Goal: Information Seeking & Learning: Learn about a topic

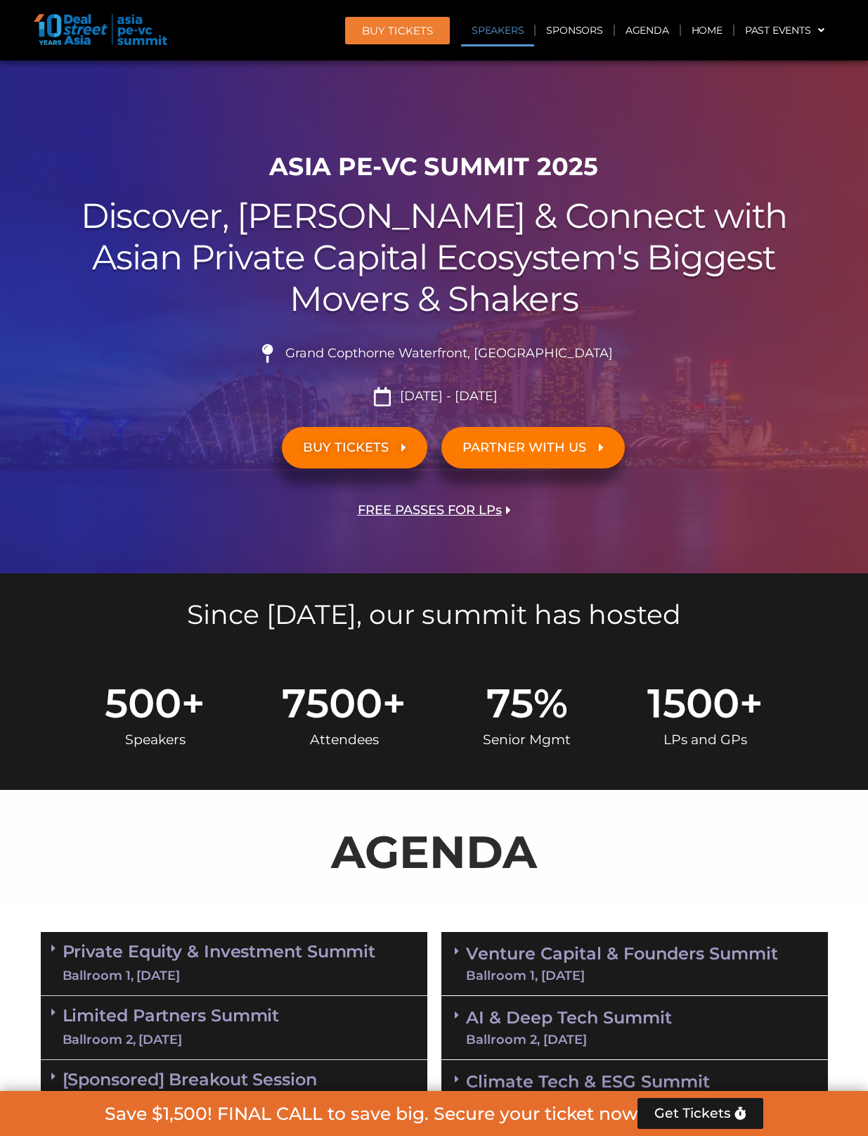
scroll to position [4134, 0]
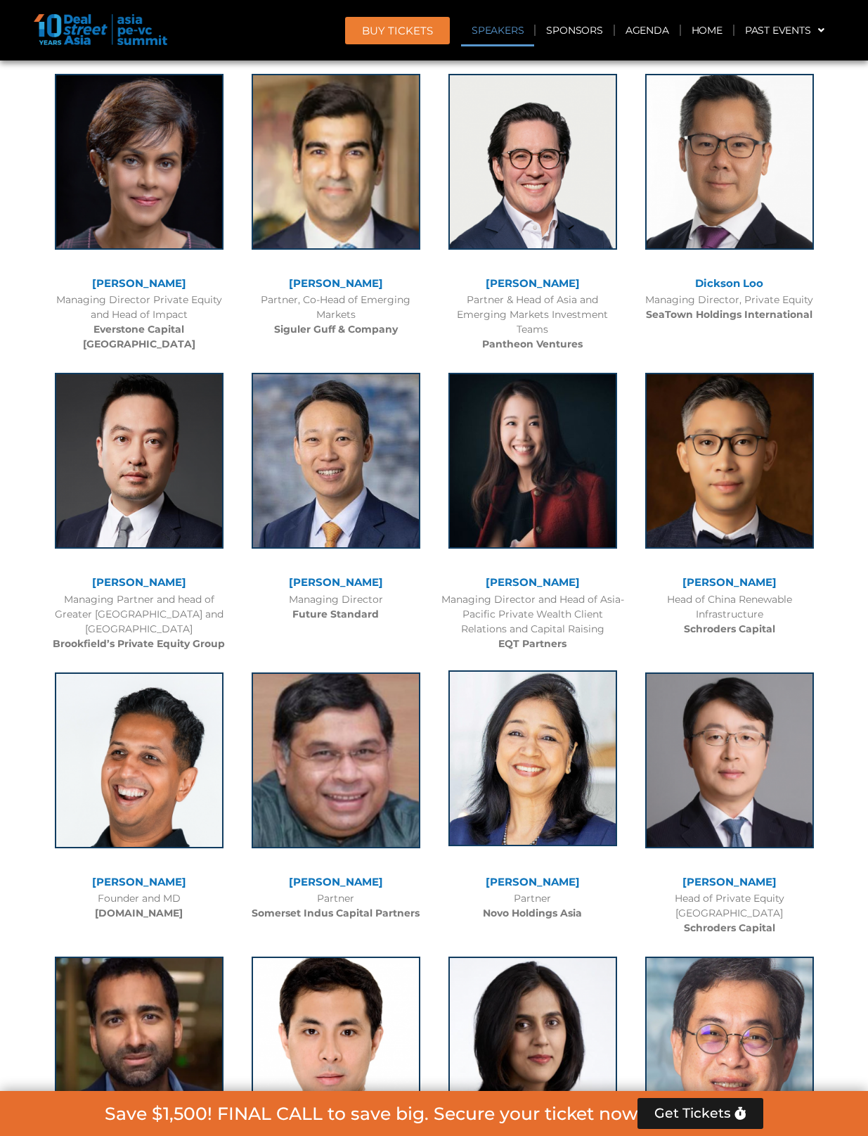
click at [449, 806] on img at bounding box center [533, 758] width 169 height 176
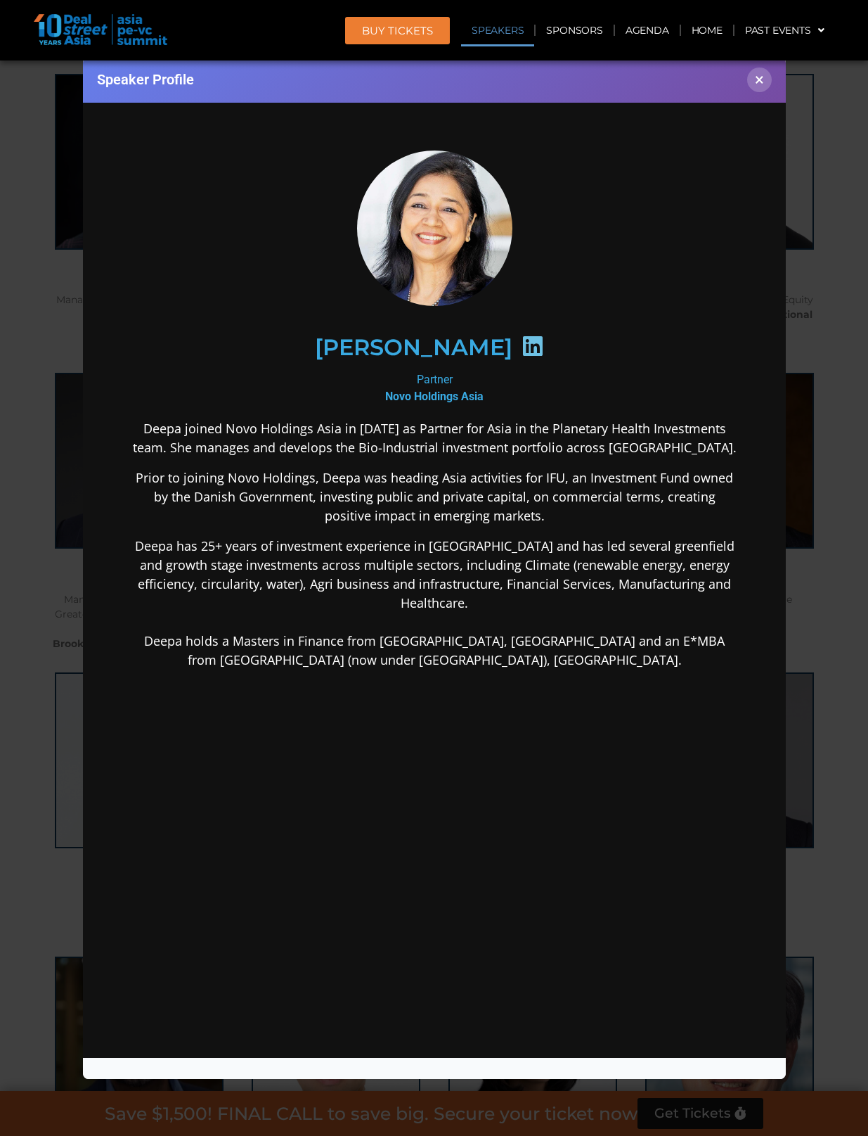
scroll to position [0, 0]
drag, startPoint x: 736, startPoint y: 77, endPoint x: 752, endPoint y: 79, distance: 15.6
click at [738, 78] on div "Speaker Profile ×" at bounding box center [434, 80] width 703 height 46
click at [752, 79] on button "×" at bounding box center [759, 79] width 25 height 25
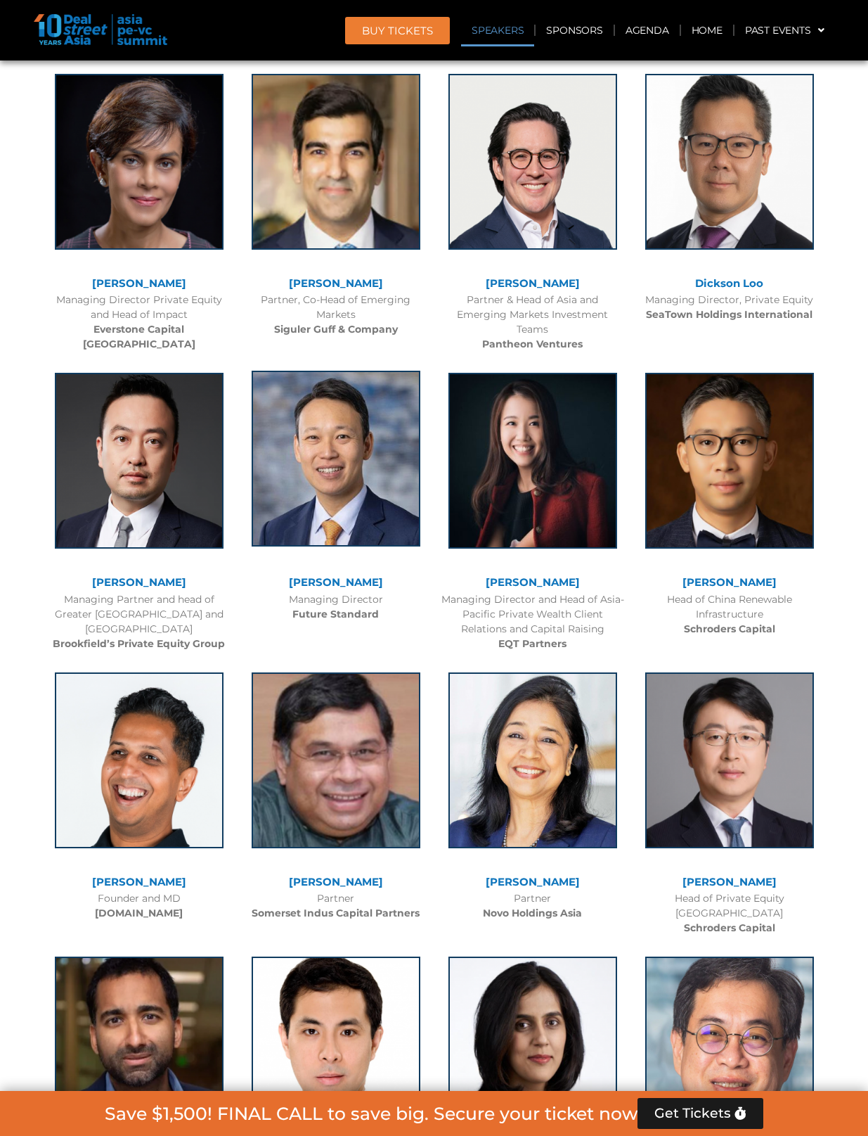
click at [397, 392] on img at bounding box center [336, 459] width 169 height 176
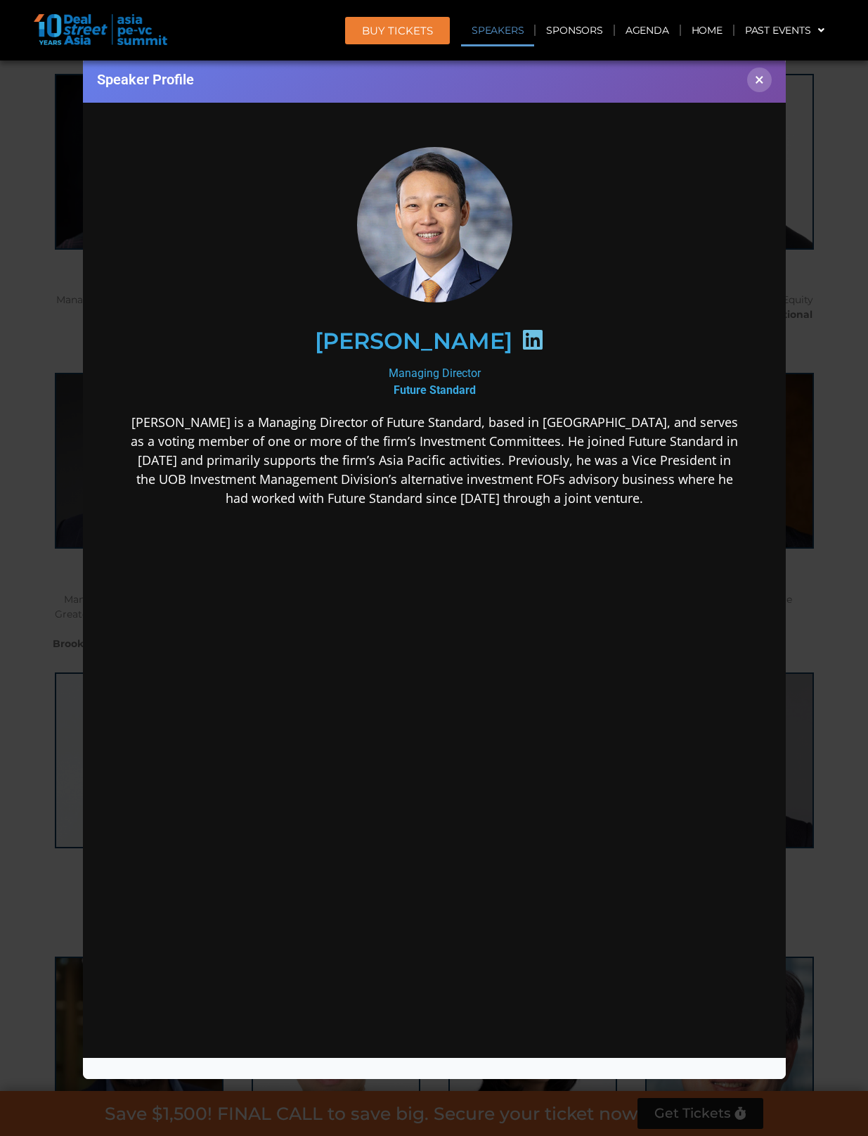
click at [521, 342] on icon at bounding box center [532, 339] width 22 height 22
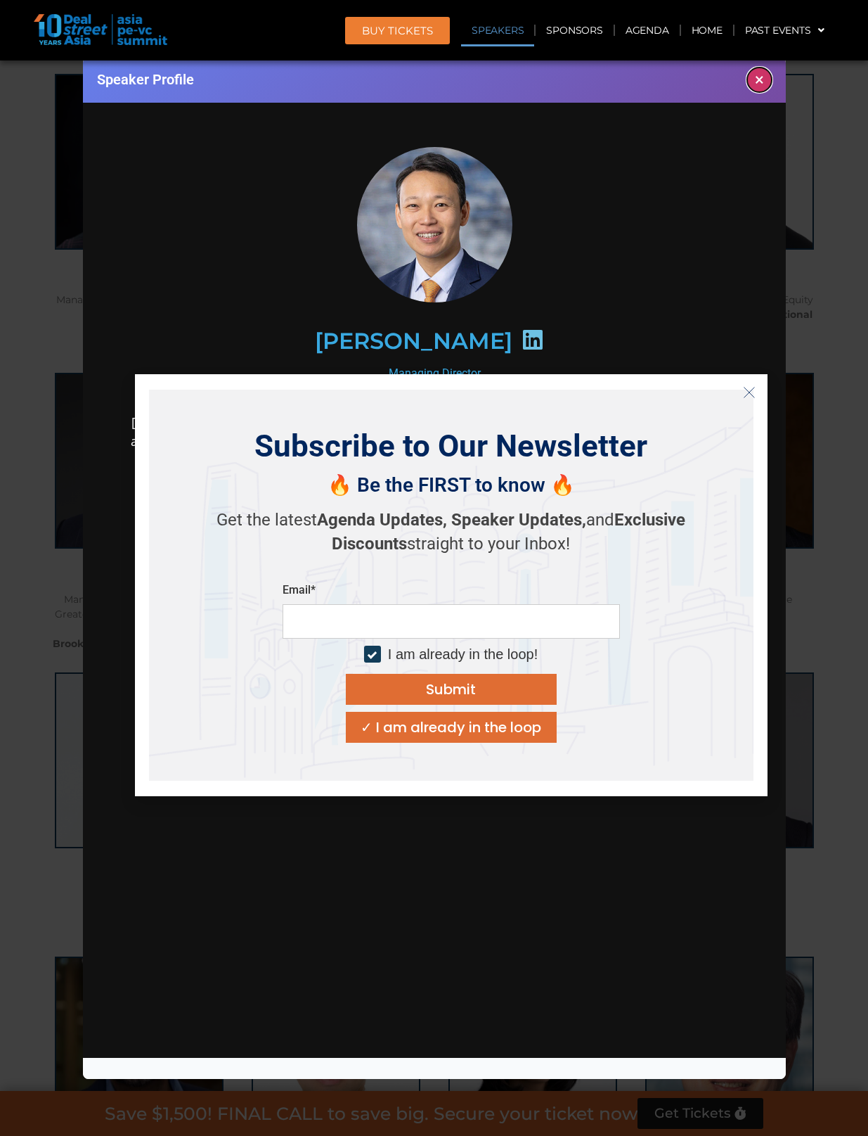
click at [753, 77] on button "×" at bounding box center [759, 79] width 25 height 25
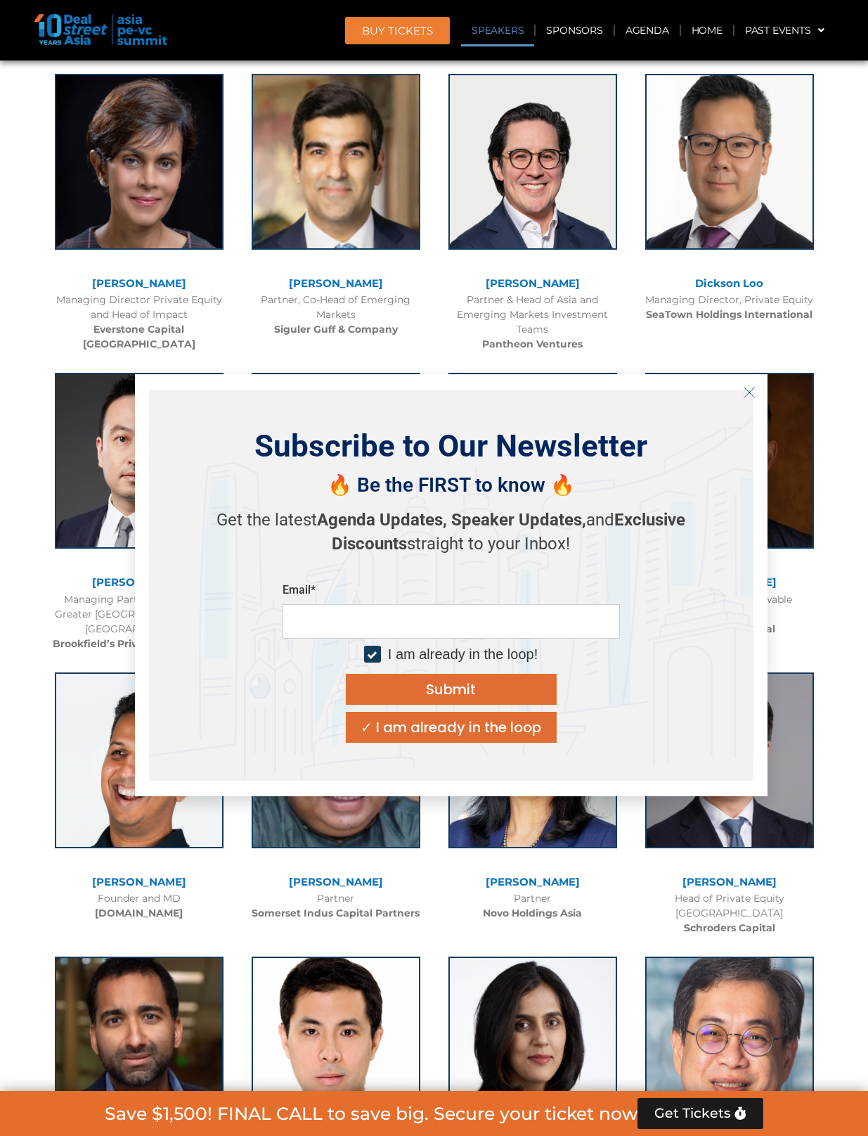
scroll to position [5511, 0]
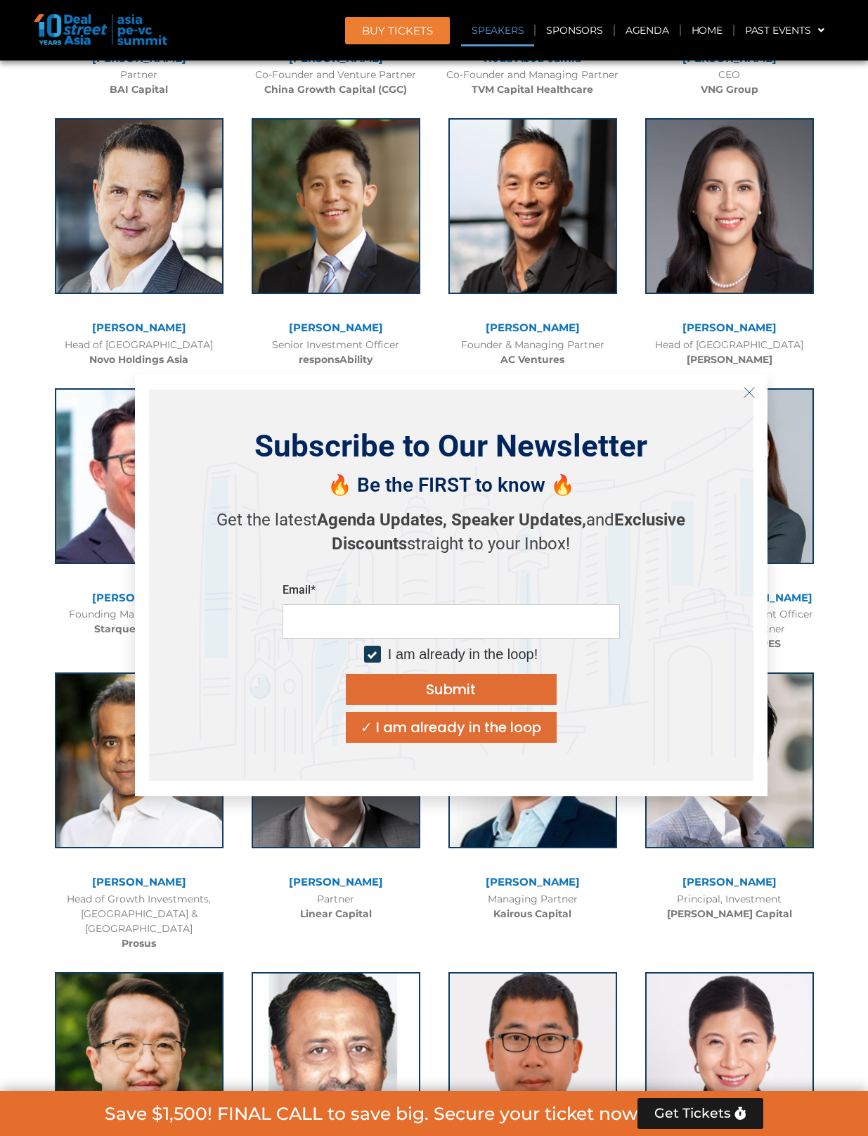
click at [141, 411] on div "Subscribe to Our Newsletter 🔥 Be the FIRST to know 🔥 Get the latest Agenda Upda…" at bounding box center [451, 585] width 633 height 422
click at [120, 416] on img at bounding box center [139, 474] width 169 height 176
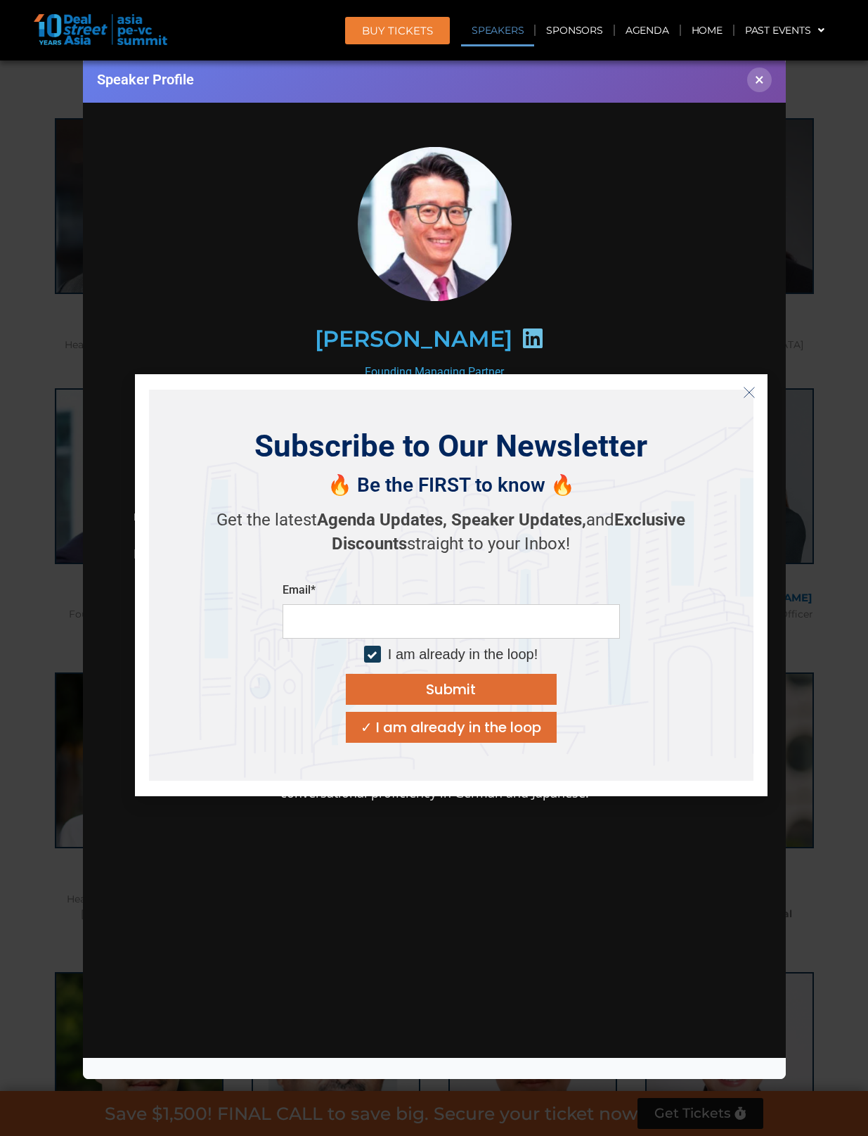
scroll to position [0, 0]
click at [750, 389] on icon "Close" at bounding box center [749, 392] width 13 height 13
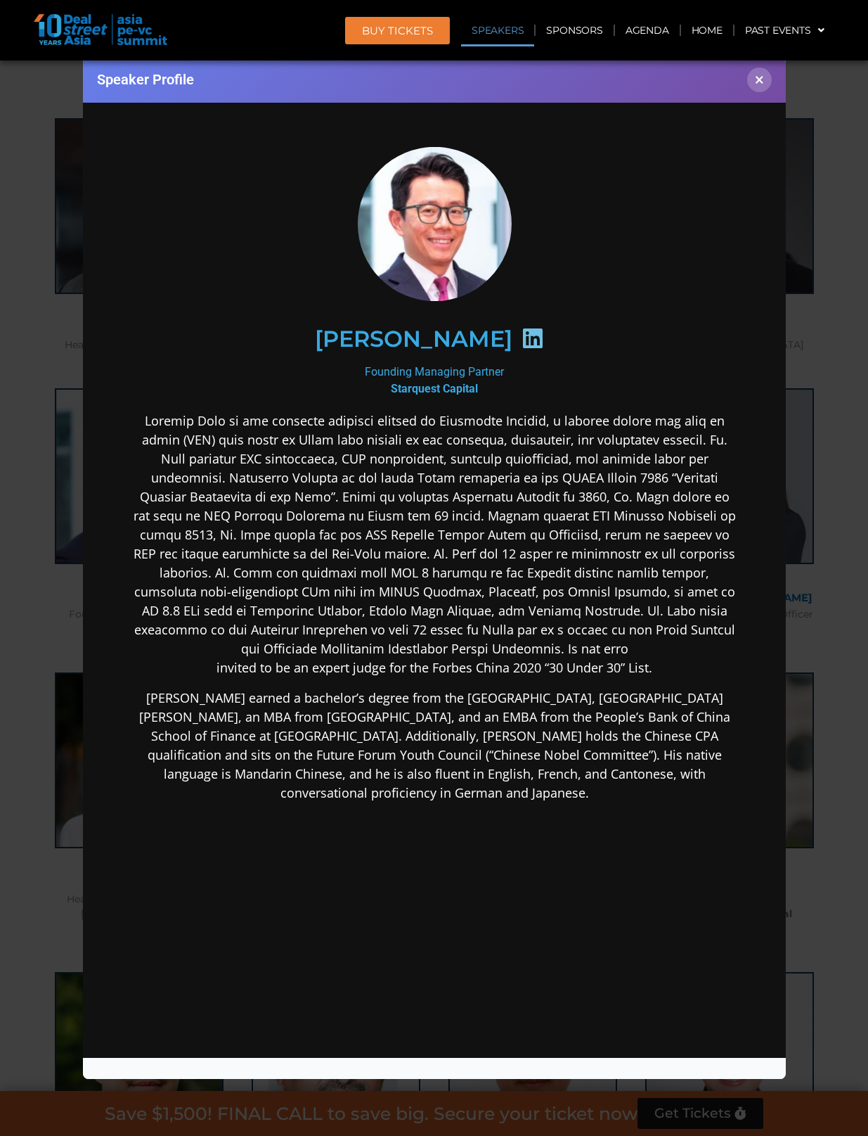
click at [521, 335] on icon at bounding box center [532, 337] width 22 height 22
click at [748, 77] on button "×" at bounding box center [759, 79] width 25 height 25
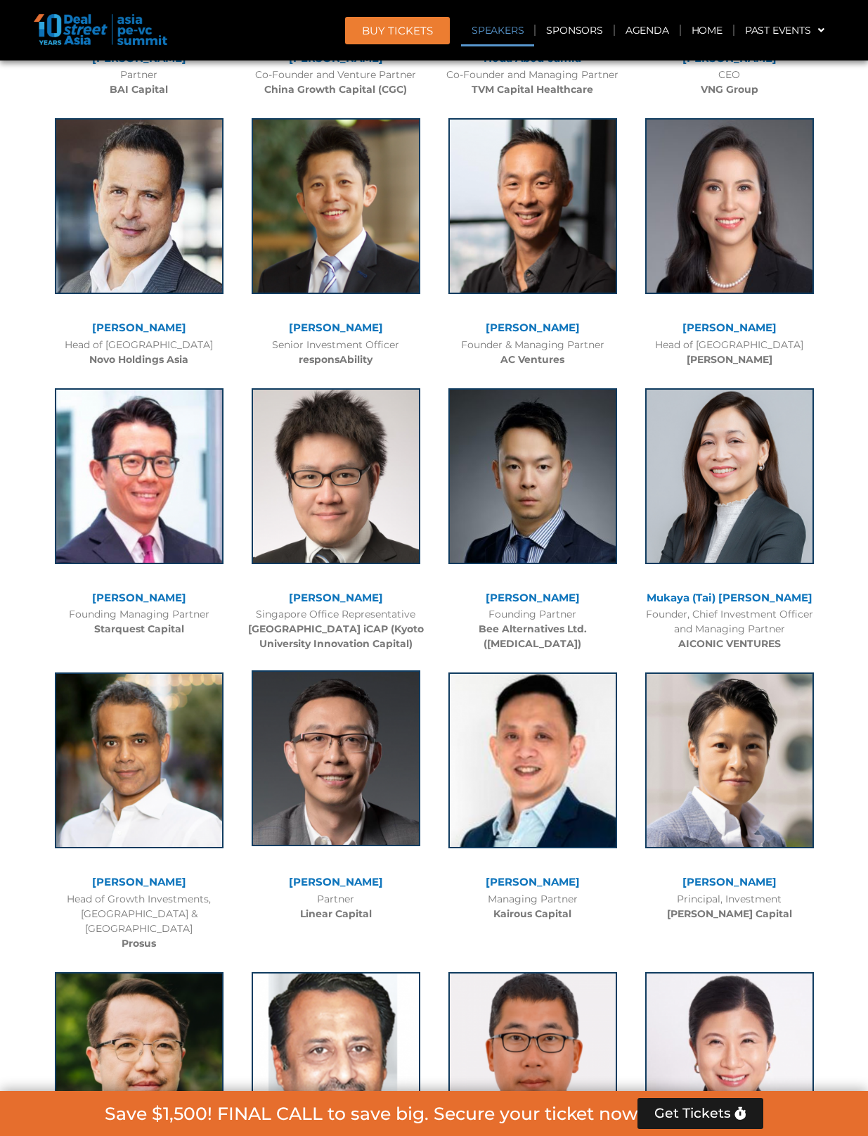
click at [311, 691] on img at bounding box center [336, 758] width 169 height 176
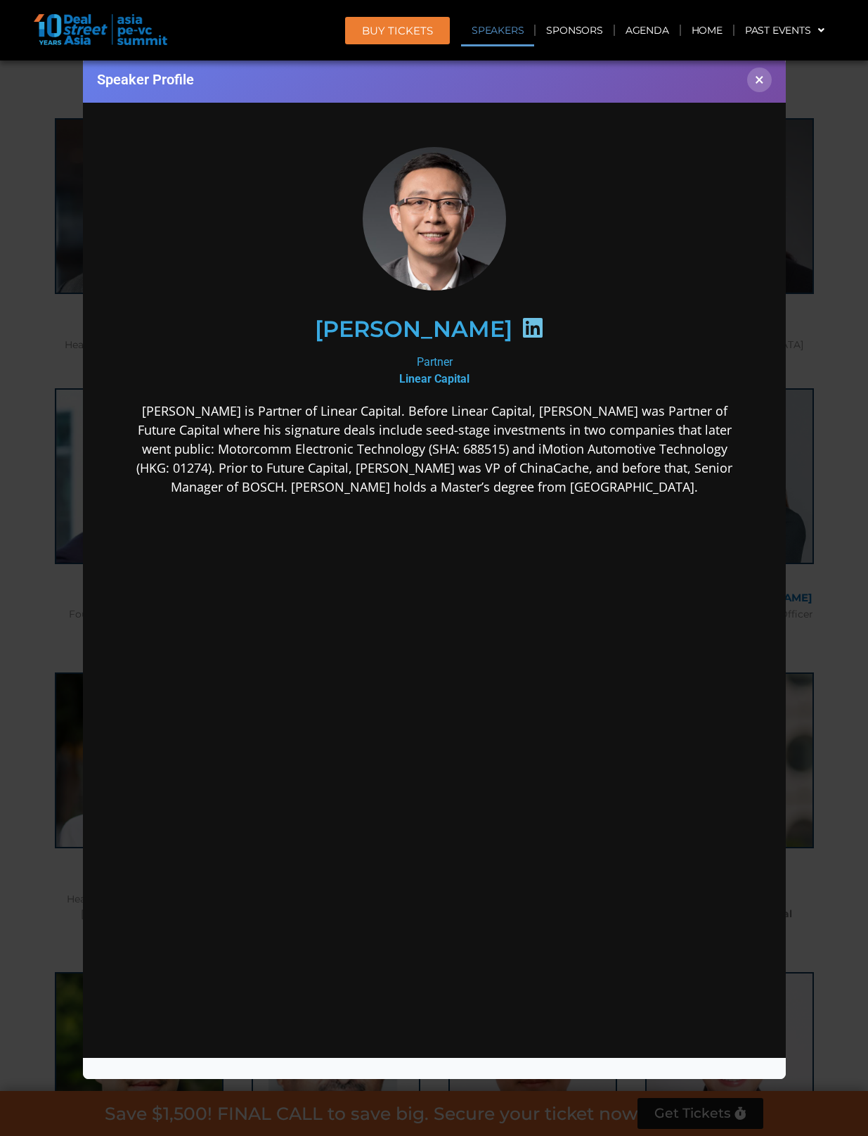
click at [521, 335] on icon at bounding box center [532, 327] width 22 height 22
click at [521, 328] on icon at bounding box center [532, 327] width 22 height 22
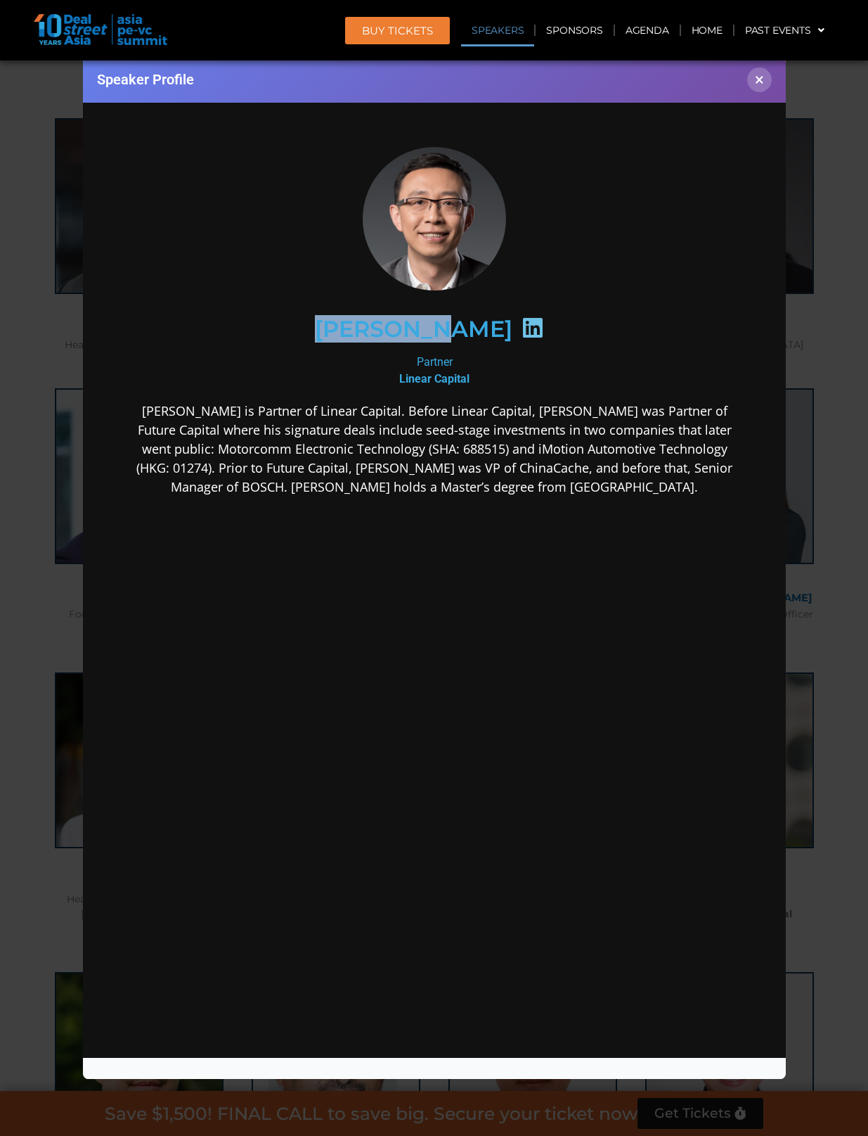
drag, startPoint x: 279, startPoint y: 326, endPoint x: 462, endPoint y: 330, distance: 182.9
click at [462, 330] on div "[PERSON_NAME]" at bounding box center [433, 328] width 547 height 72
copy h2 "[PERSON_NAME]"
drag, startPoint x: 772, startPoint y: 79, endPoint x: 632, endPoint y: 34, distance: 147.0
click at [772, 79] on div "Speaker Profile ×" at bounding box center [434, 80] width 703 height 46
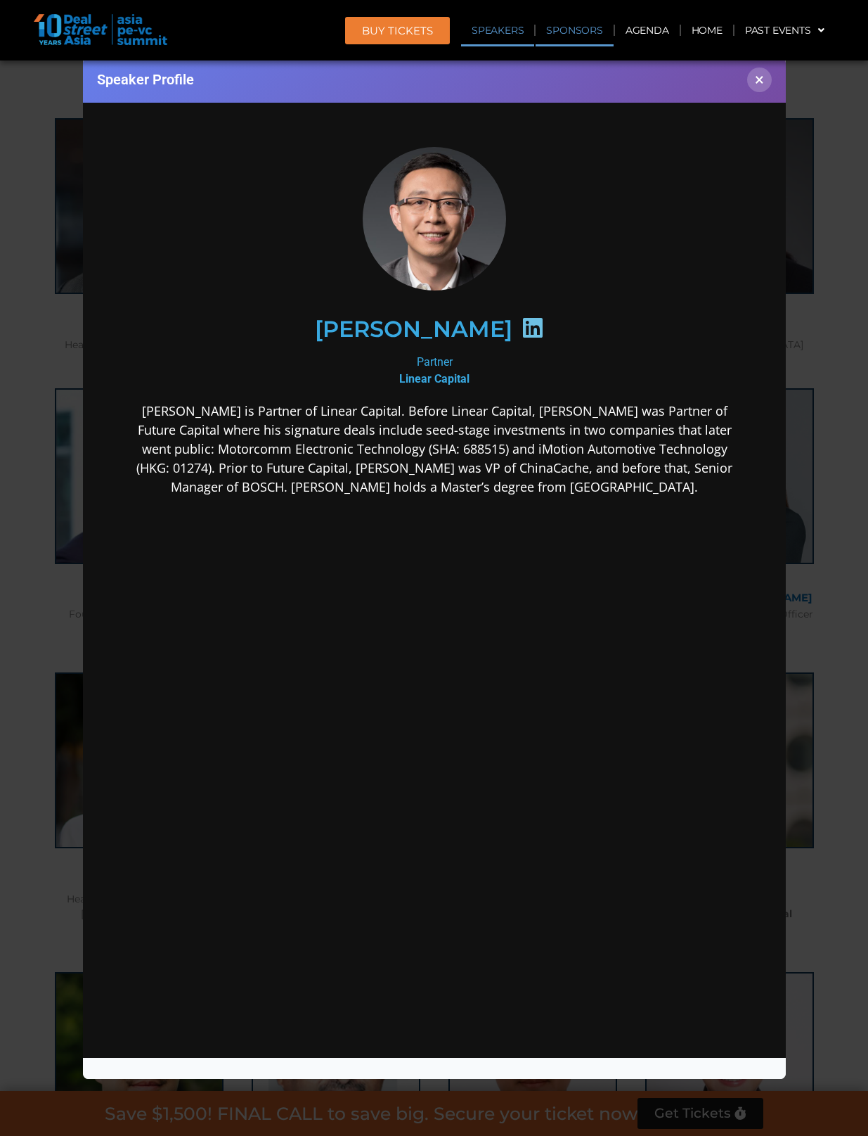
scroll to position [6095, 0]
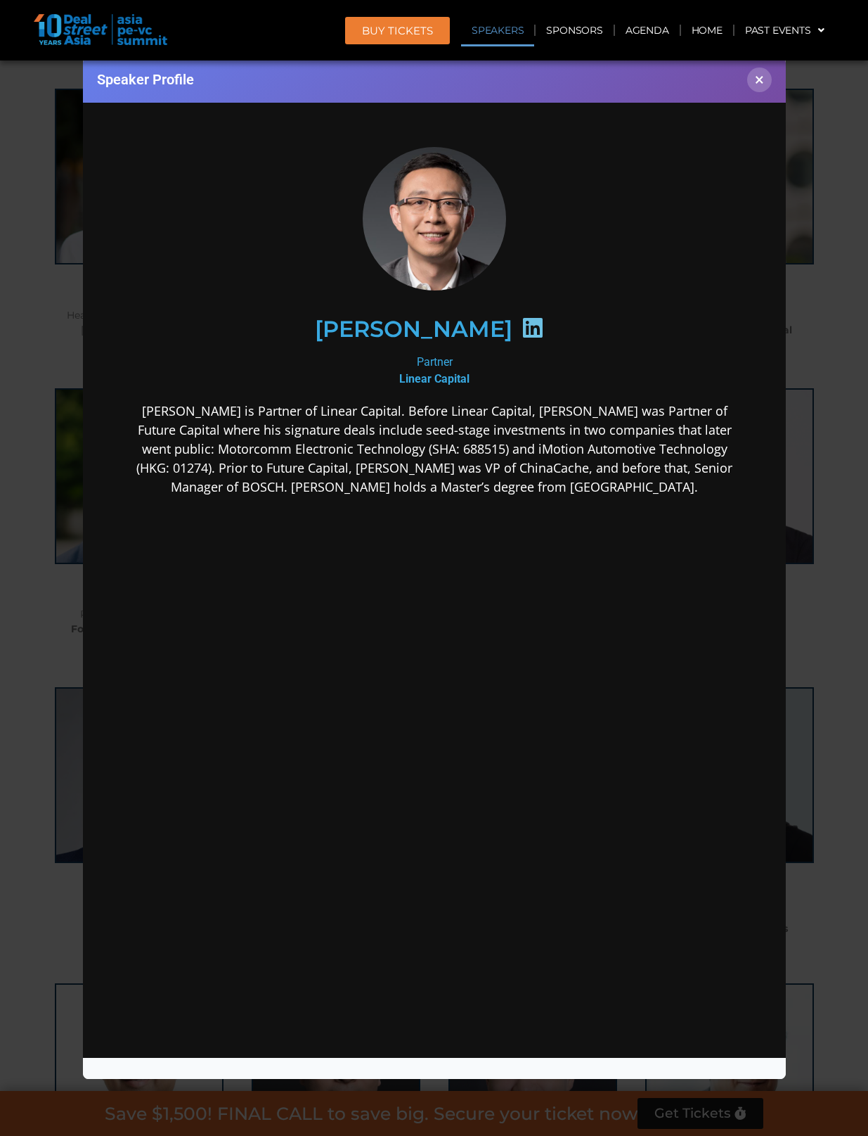
click at [743, 76] on div "Speaker Profile ×" at bounding box center [434, 80] width 703 height 46
click at [757, 81] on button "×" at bounding box center [759, 79] width 25 height 25
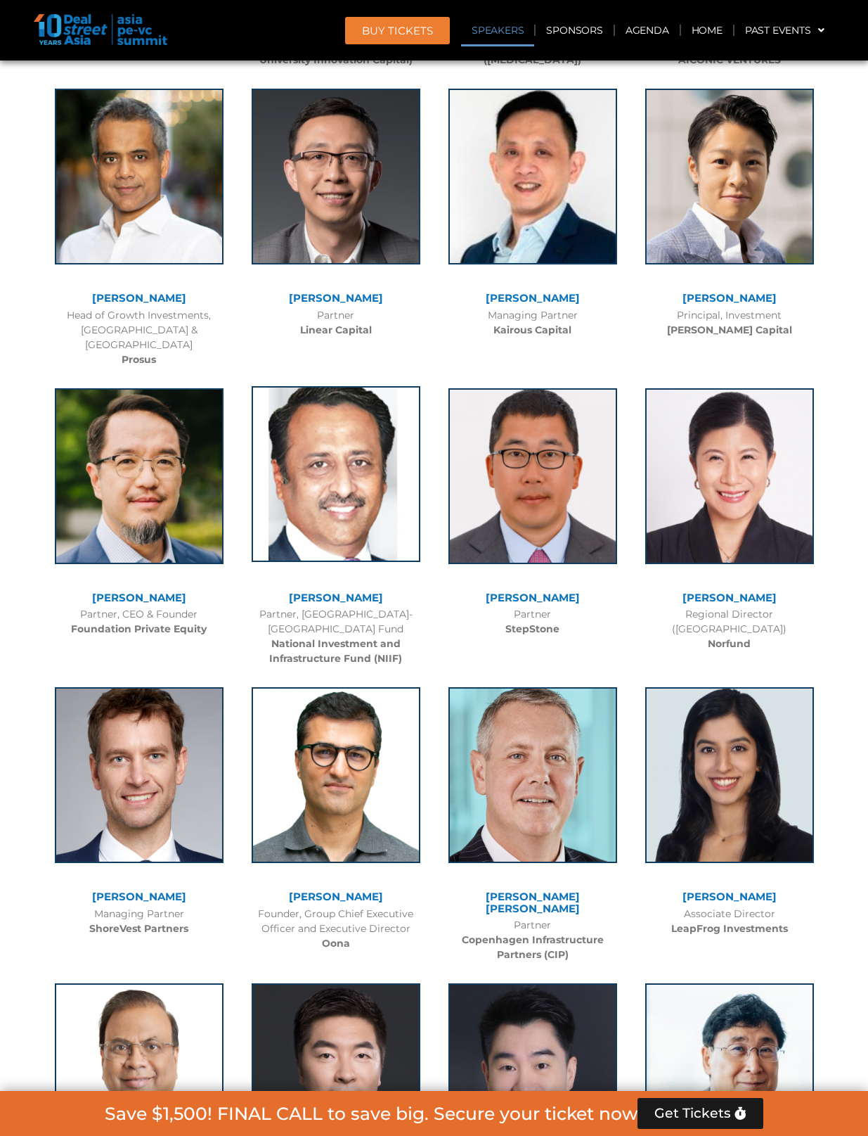
click at [333, 491] on img at bounding box center [336, 474] width 169 height 176
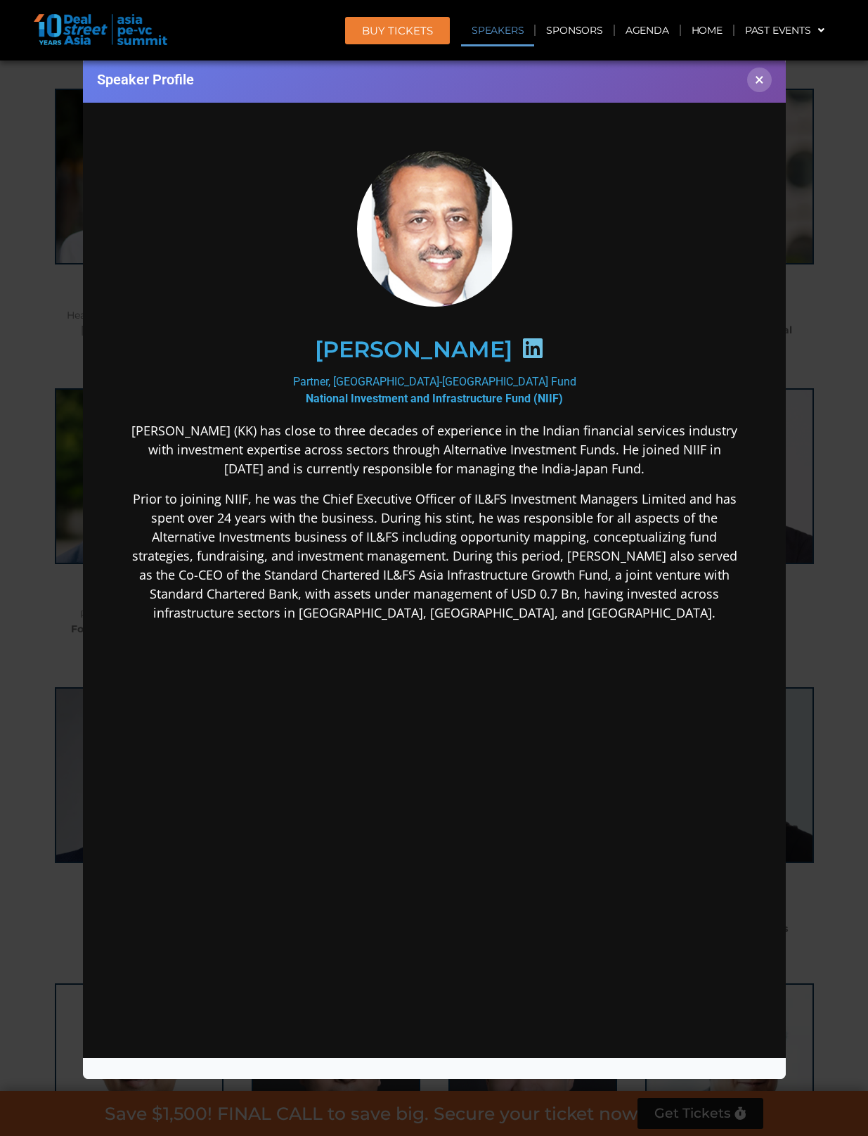
scroll to position [0, 0]
click at [521, 343] on icon at bounding box center [532, 347] width 22 height 22
click at [760, 94] on div "Speaker Profile ×" at bounding box center [434, 80] width 703 height 46
click at [760, 87] on button "×" at bounding box center [759, 79] width 25 height 25
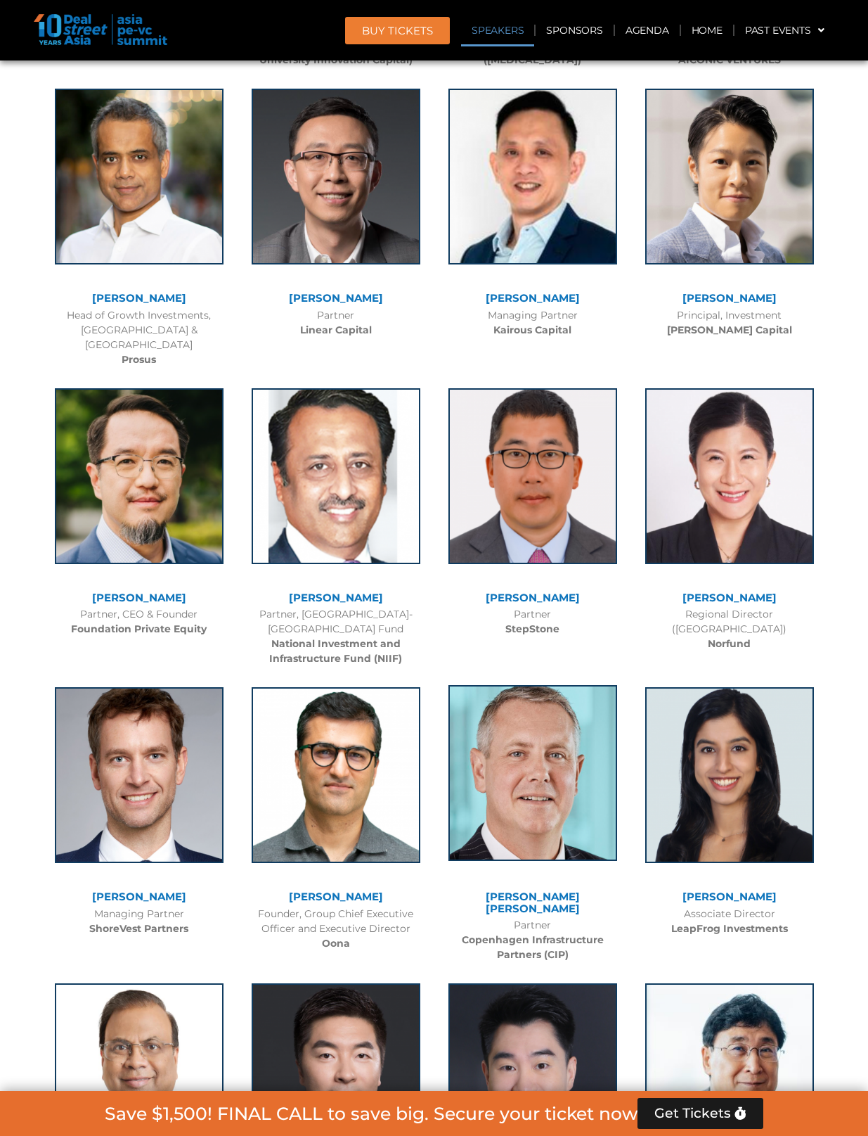
click at [525, 685] on img at bounding box center [533, 773] width 169 height 176
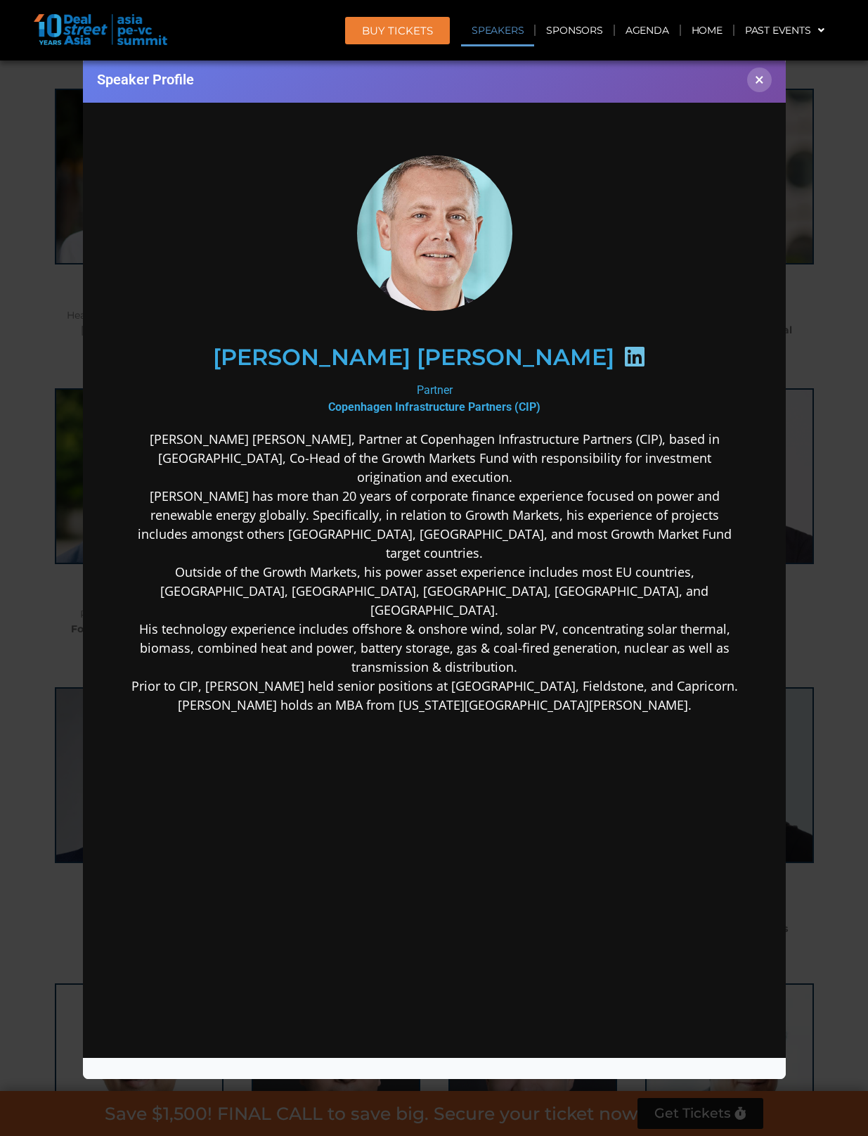
click at [623, 350] on icon at bounding box center [634, 356] width 22 height 22
click at [750, 84] on button "×" at bounding box center [759, 79] width 25 height 25
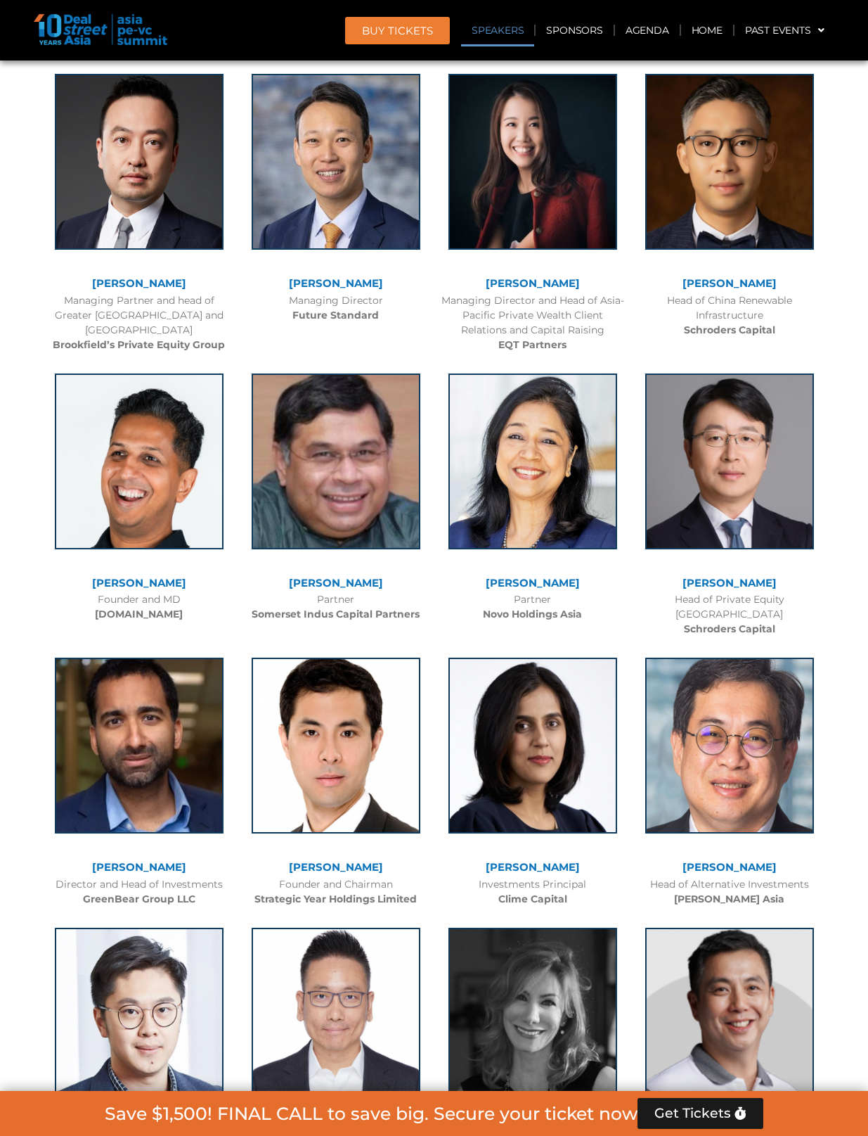
scroll to position [6695, 0]
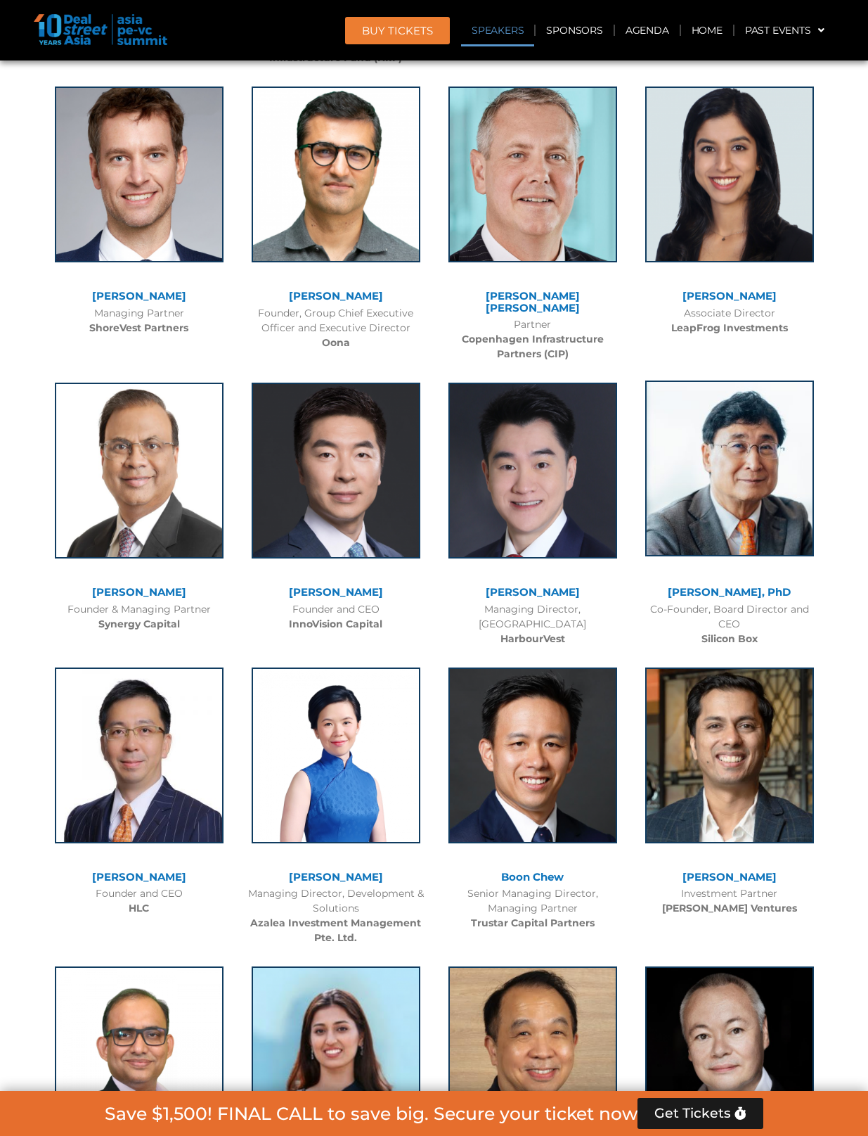
click at [747, 404] on img at bounding box center [729, 468] width 169 height 176
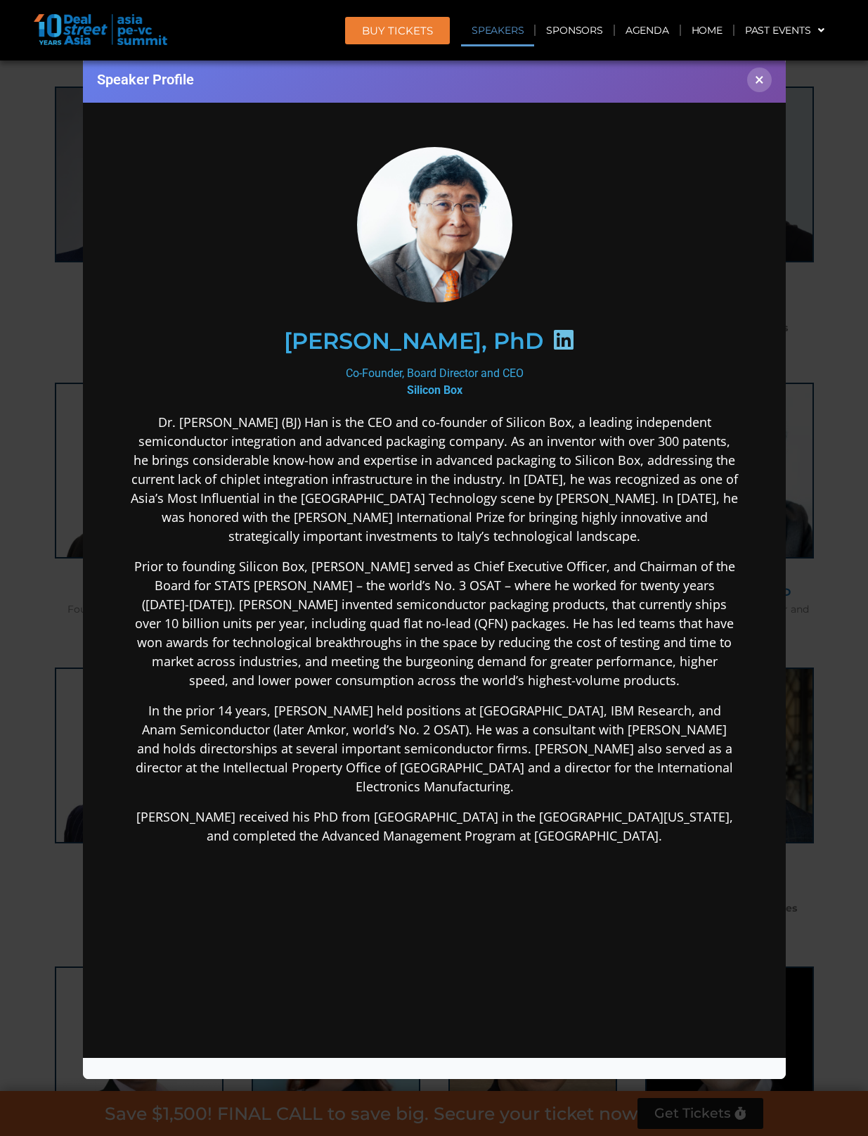
scroll to position [0, 0]
click at [552, 336] on icon at bounding box center [563, 339] width 22 height 22
click at [762, 79] on button "×" at bounding box center [759, 79] width 25 height 25
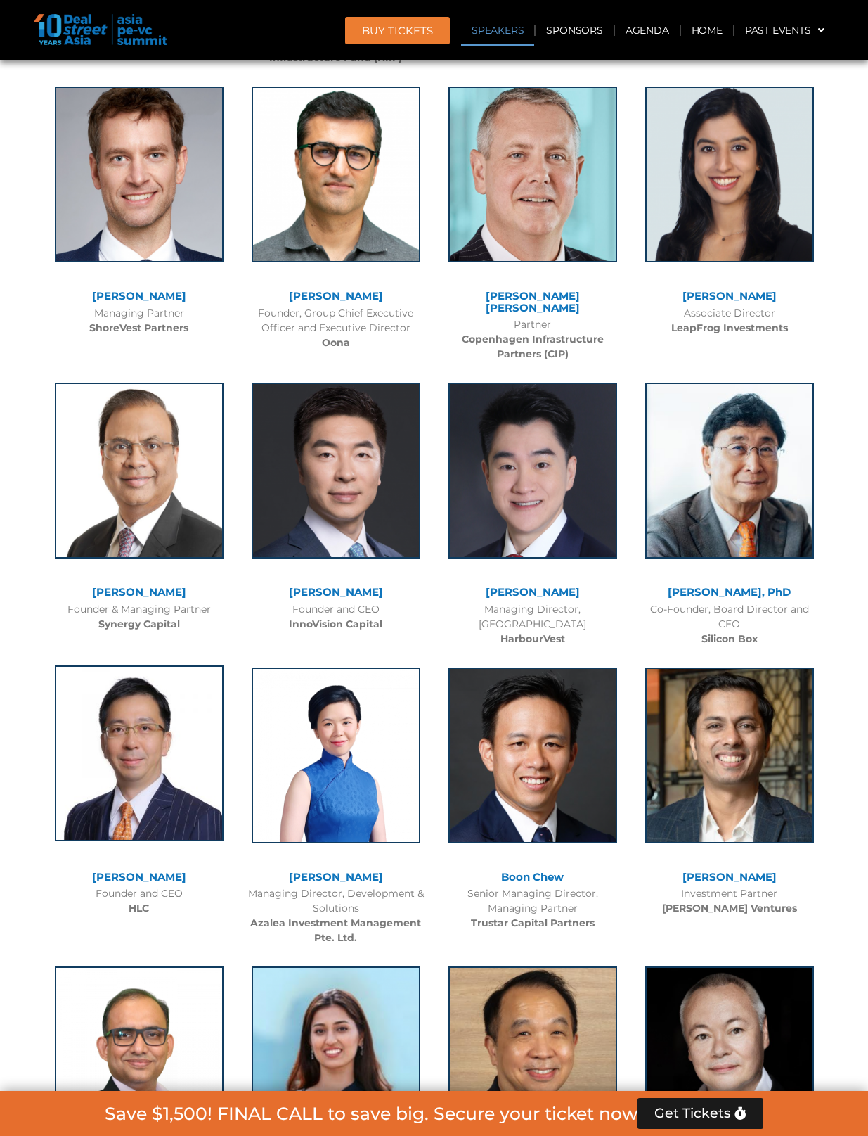
click at [207, 665] on img at bounding box center [139, 753] width 169 height 176
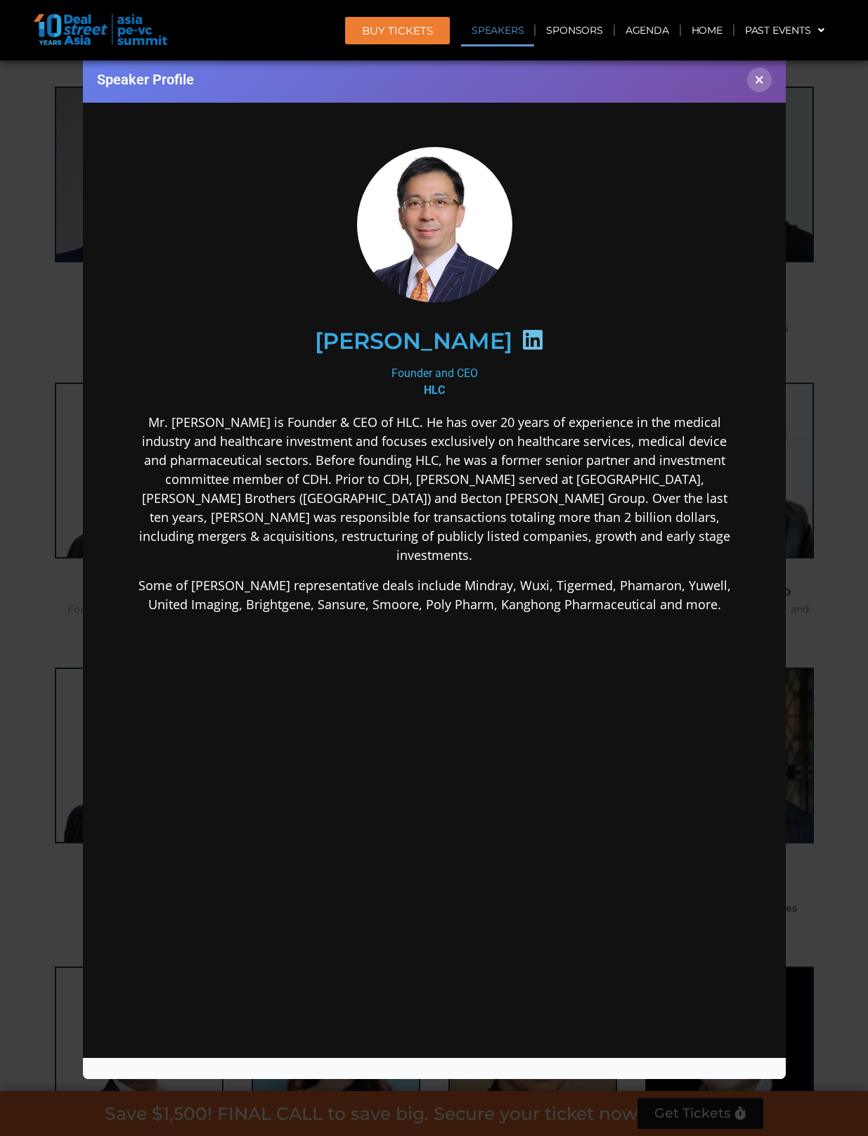
click at [515, 351] on div at bounding box center [532, 341] width 41 height 27
click at [521, 345] on icon at bounding box center [532, 339] width 22 height 22
click at [521, 340] on icon at bounding box center [532, 339] width 22 height 22
drag, startPoint x: 314, startPoint y: 328, endPoint x: 483, endPoint y: 335, distance: 168.9
click at [483, 335] on div "[PERSON_NAME]" at bounding box center [433, 340] width 547 height 72
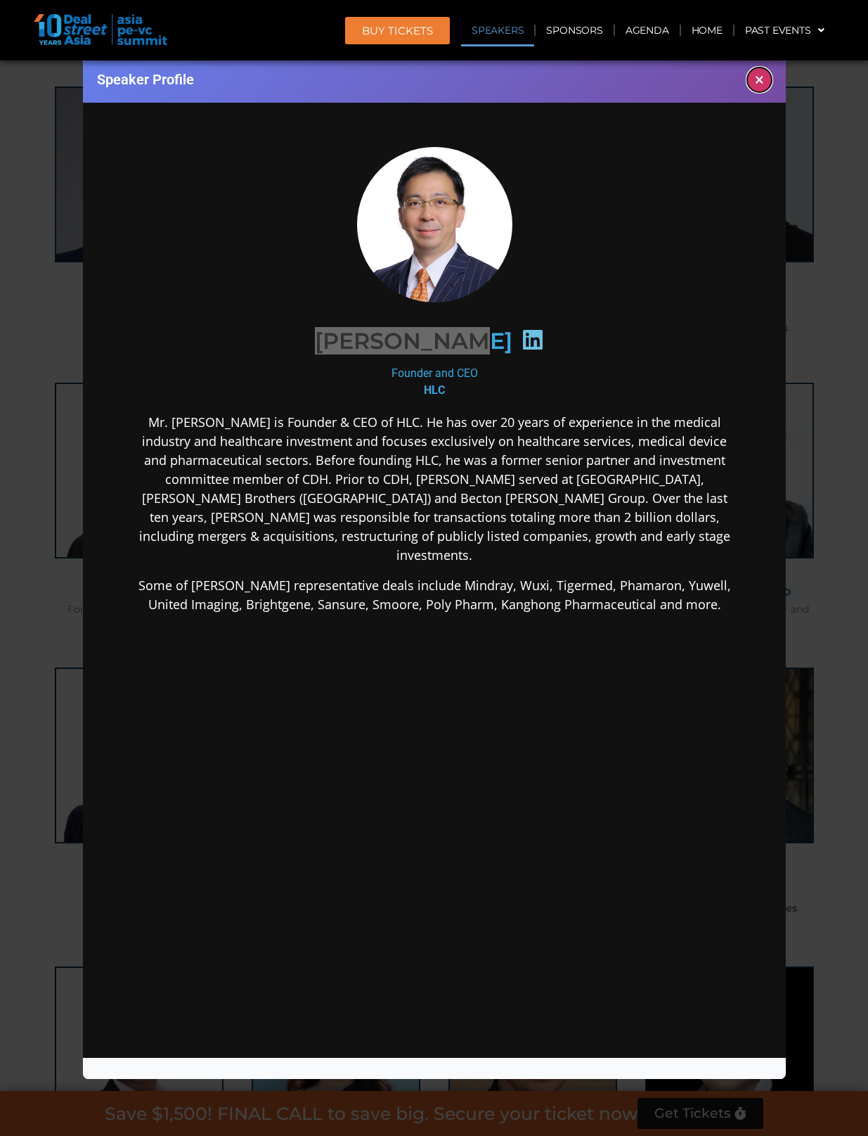
click at [755, 79] on button "×" at bounding box center [759, 79] width 25 height 25
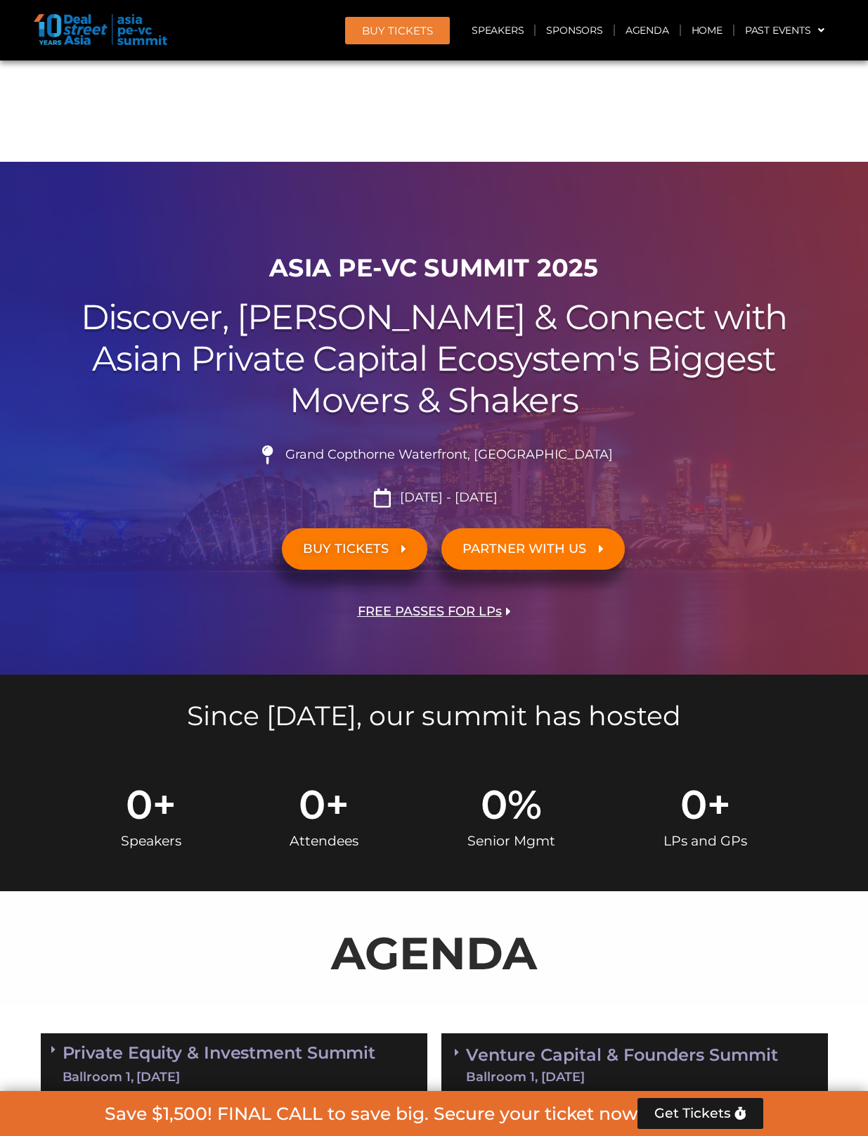
scroll to position [6737, 0]
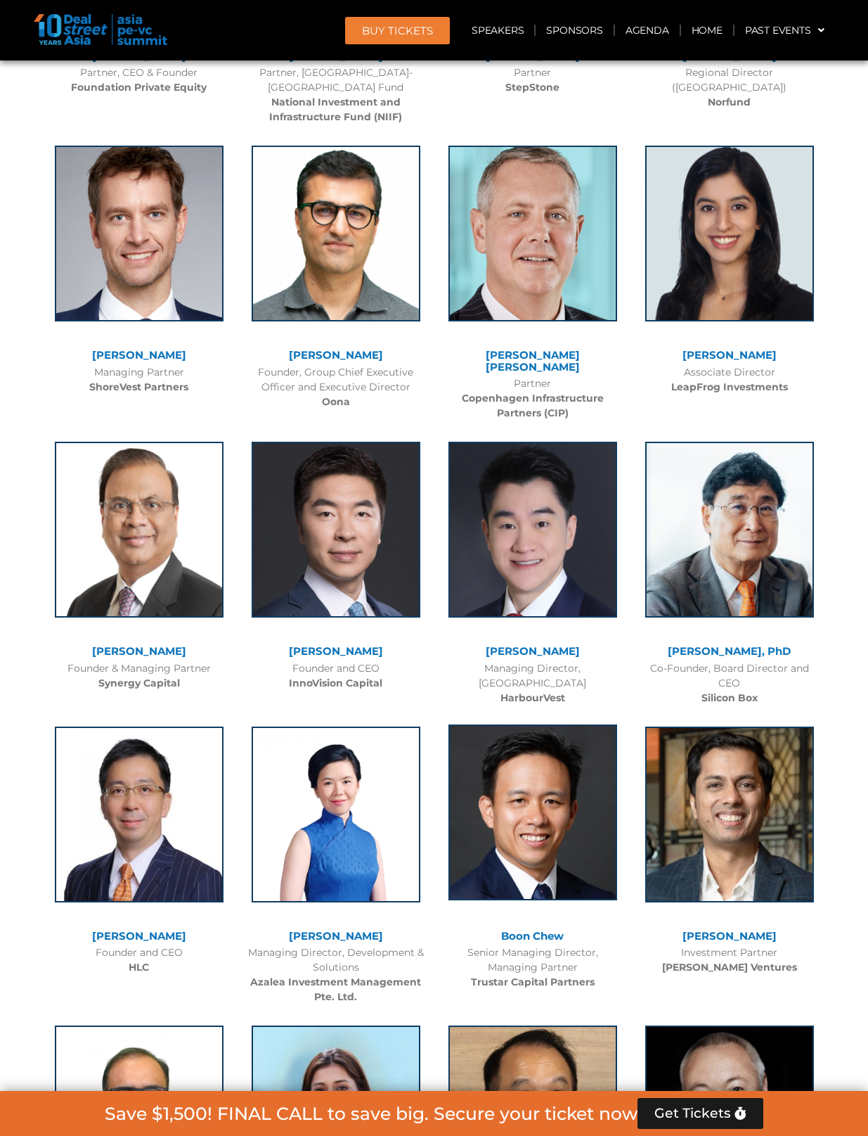
click at [473, 751] on img at bounding box center [533, 812] width 169 height 176
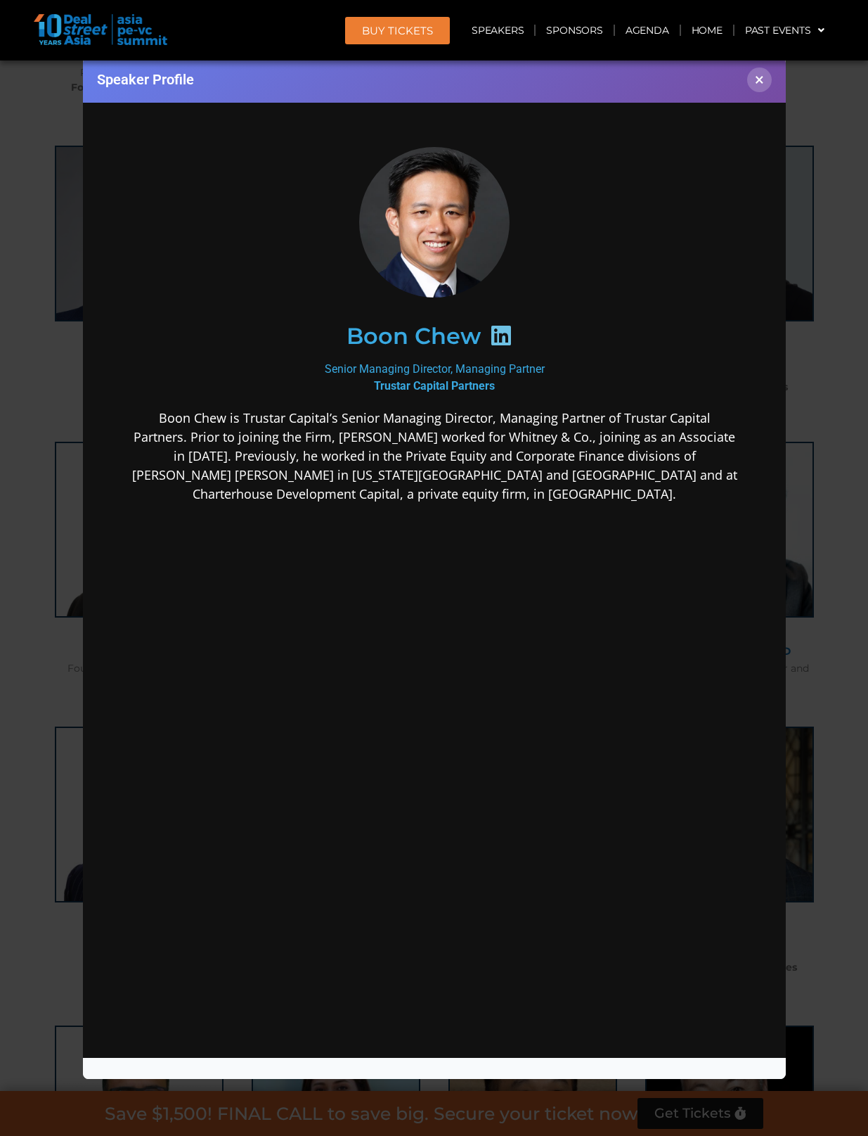
scroll to position [0, 0]
click at [496, 337] on icon at bounding box center [500, 334] width 22 height 22
click at [753, 86] on button "×" at bounding box center [759, 79] width 25 height 25
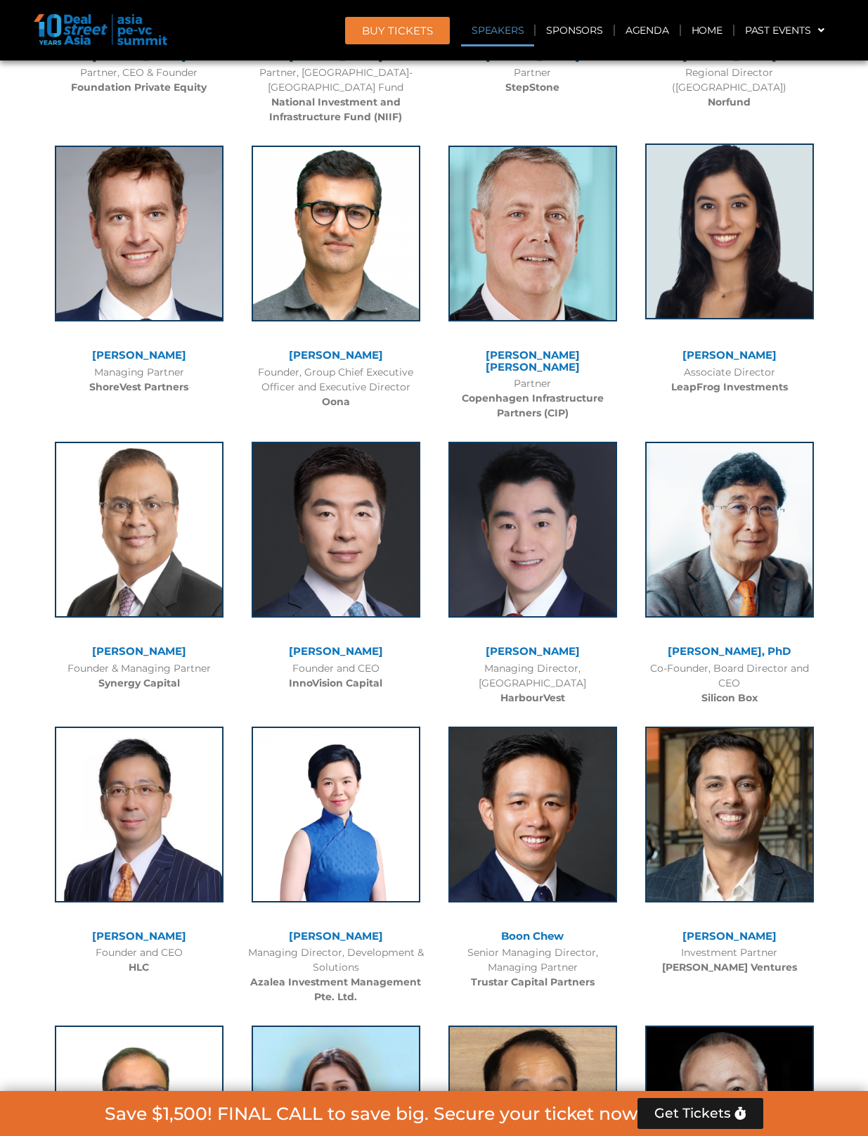
scroll to position [1660, 0]
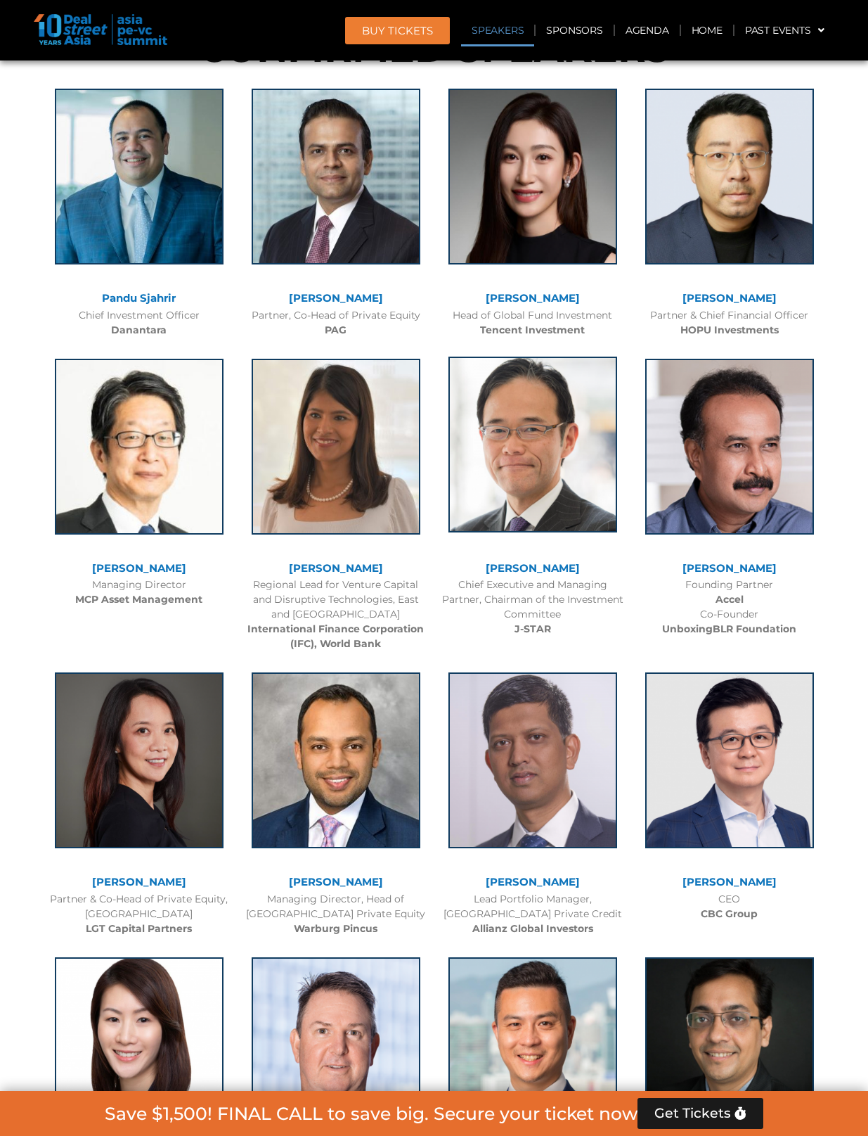
click at [501, 413] on img at bounding box center [533, 444] width 169 height 176
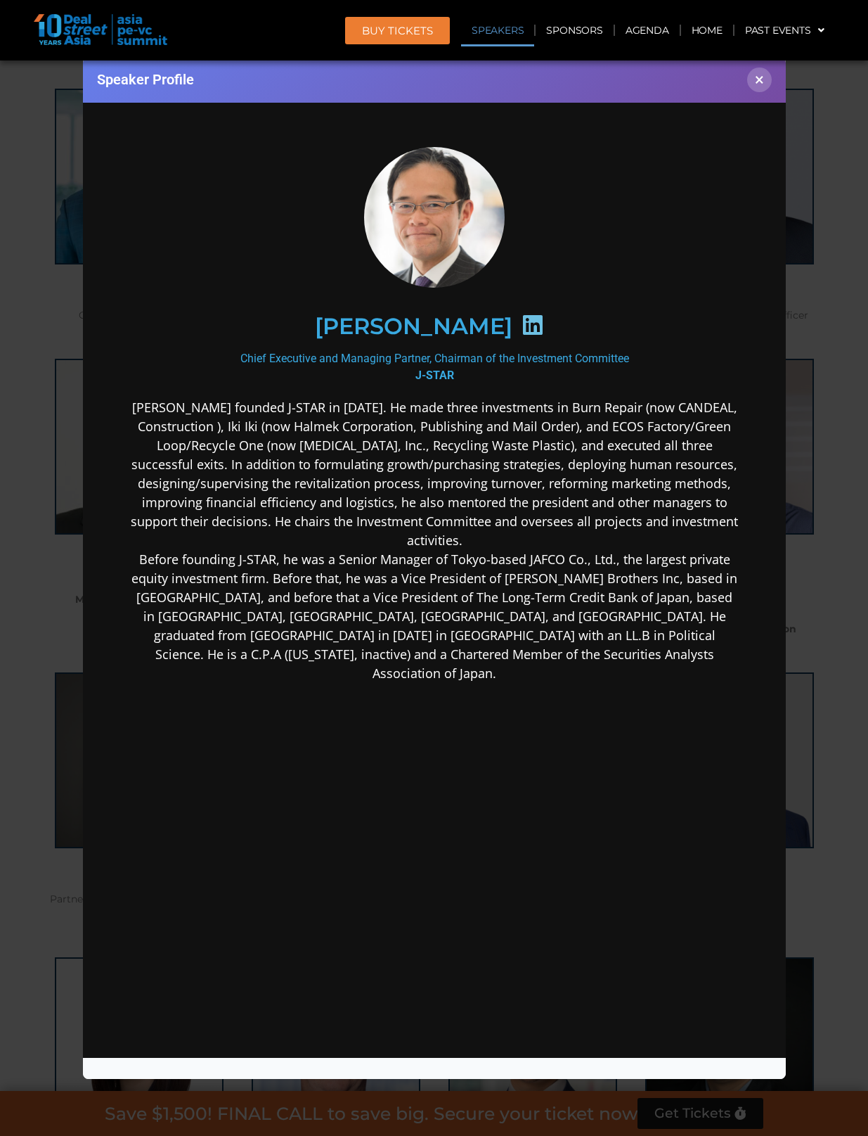
scroll to position [0, 0]
click at [544, 328] on icon at bounding box center [532, 324] width 22 height 22
drag, startPoint x: 766, startPoint y: 85, endPoint x: 591, endPoint y: 7, distance: 191.0
click at [765, 85] on button "×" at bounding box center [759, 79] width 25 height 25
